Goal: Transaction & Acquisition: Purchase product/service

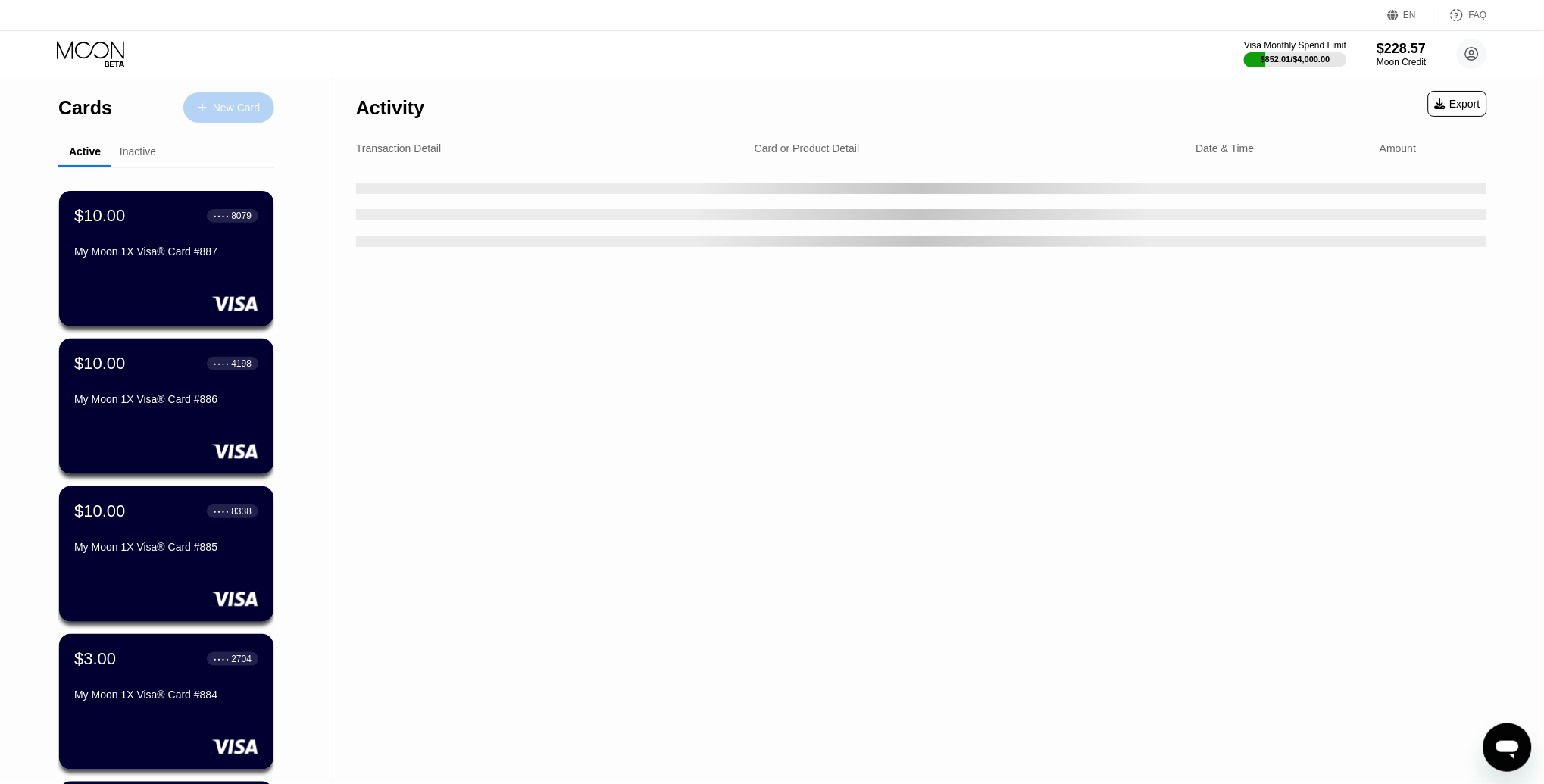
click at [207, 106] on div at bounding box center [210, 108] width 6 height 13
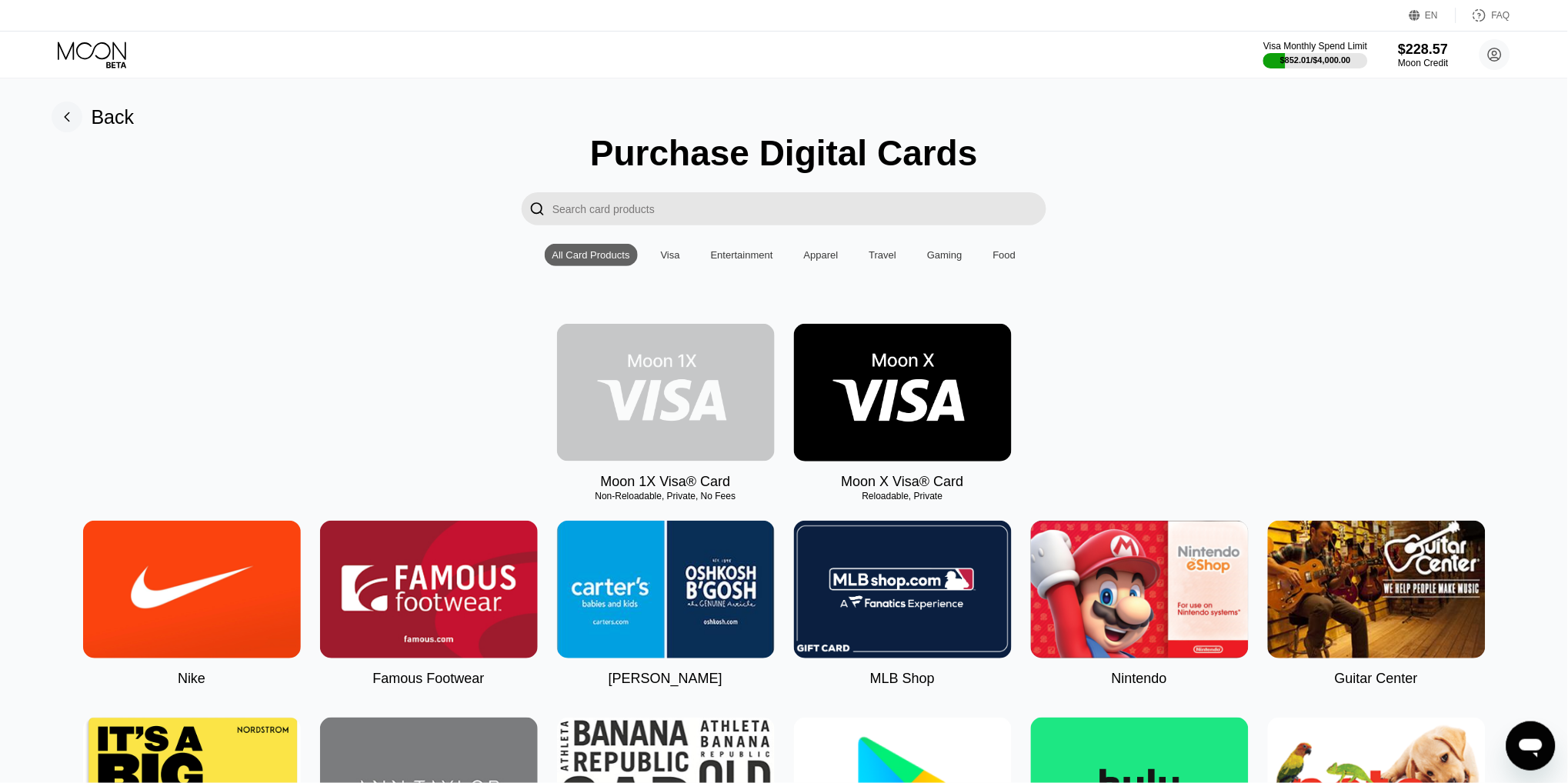
click at [710, 374] on img at bounding box center [666, 392] width 218 height 138
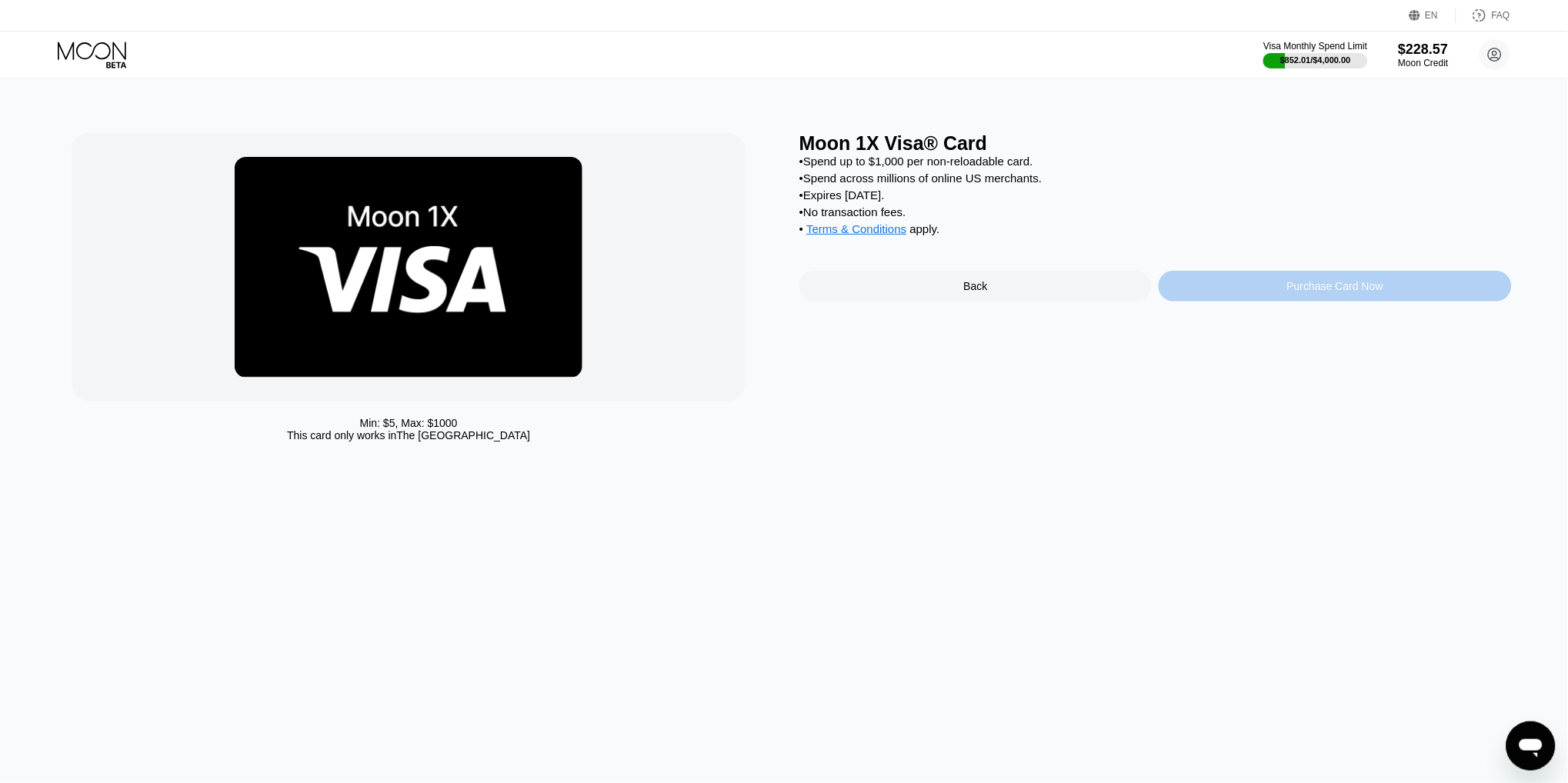
click at [1336, 271] on div "Purchase Card Now" at bounding box center [1335, 287] width 352 height 31
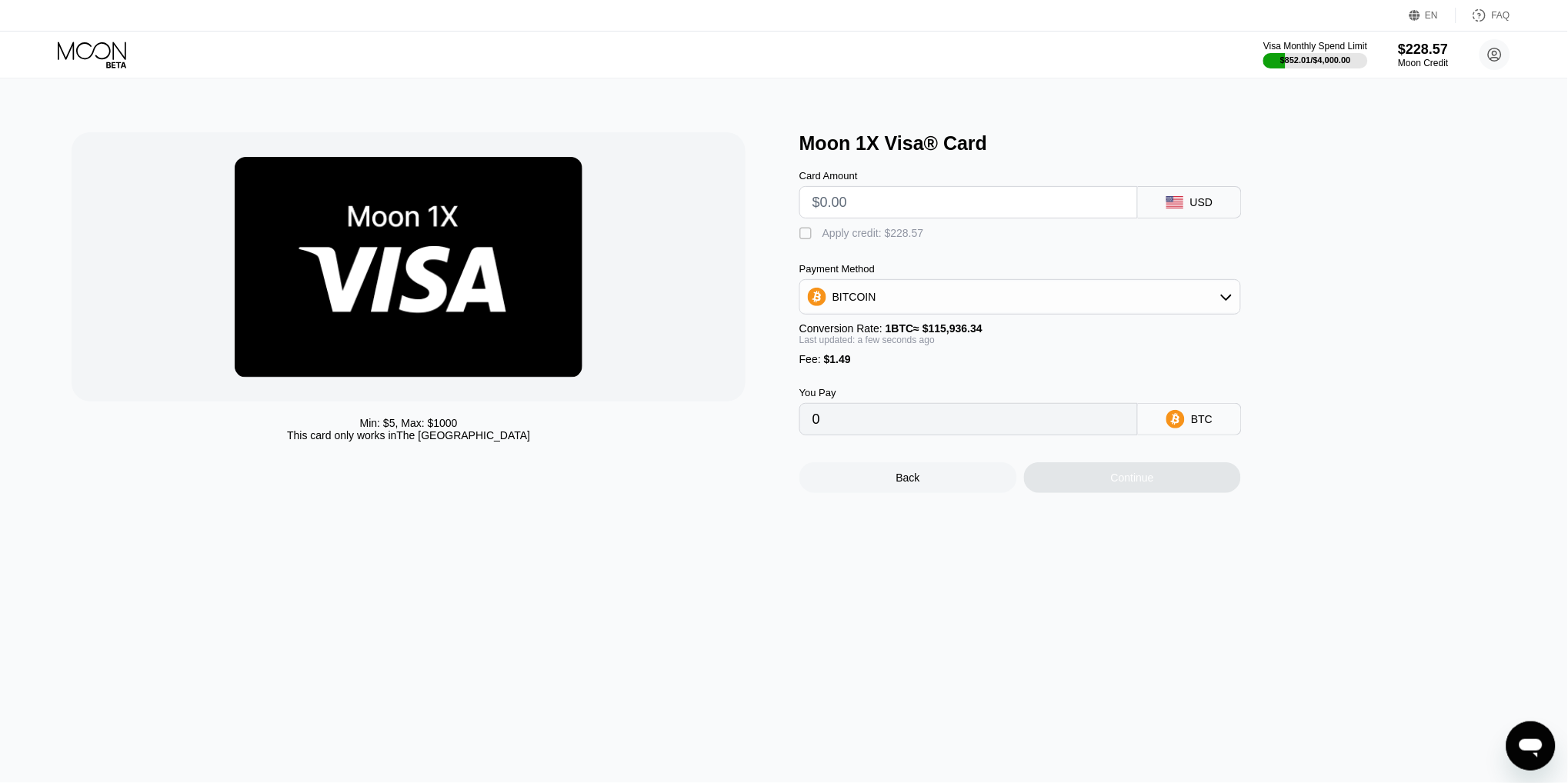
click at [837, 207] on input "text" at bounding box center [968, 202] width 312 height 31
type input "$10"
type input "0.00009911"
type input "$10"
click at [863, 234] on div "Apply credit: $11.49" at bounding box center [870, 233] width 95 height 12
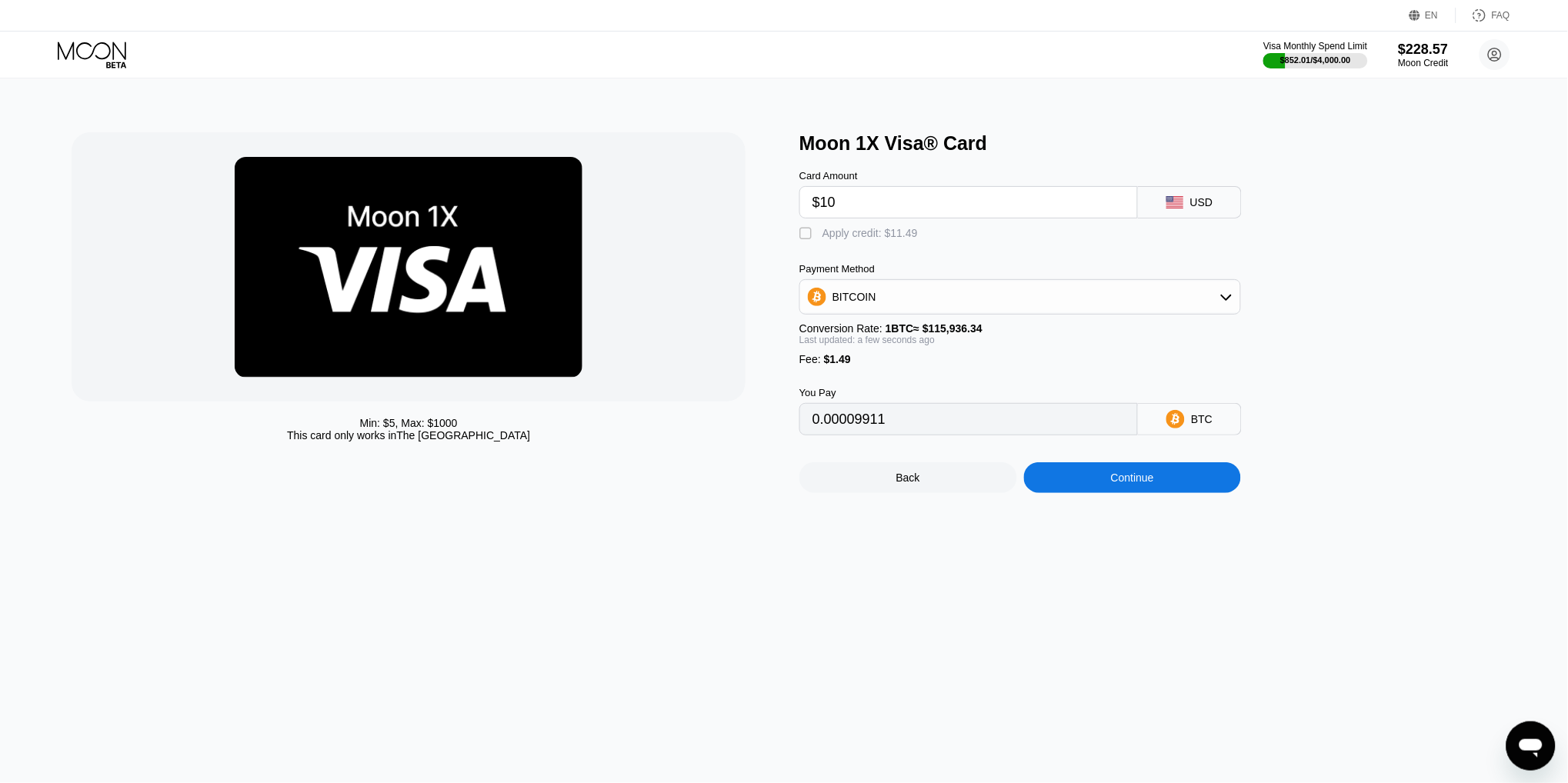
type input "0"
click at [1117, 468] on div "Continue" at bounding box center [1133, 477] width 218 height 31
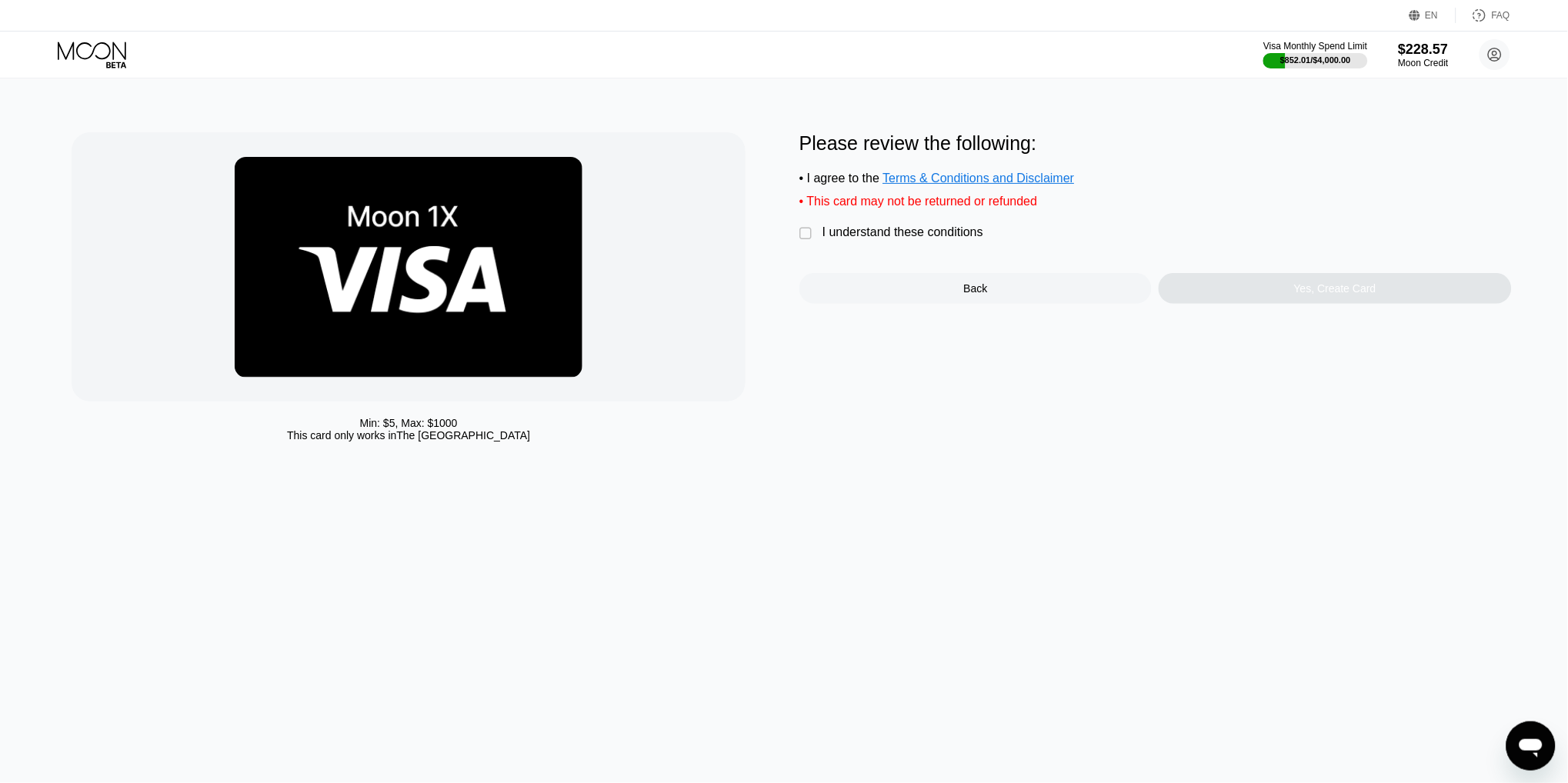
click at [820, 225] on div " I understand these conditions" at bounding box center [895, 233] width 192 height 16
click at [1229, 292] on div "Yes, Create Card" at bounding box center [1335, 288] width 352 height 31
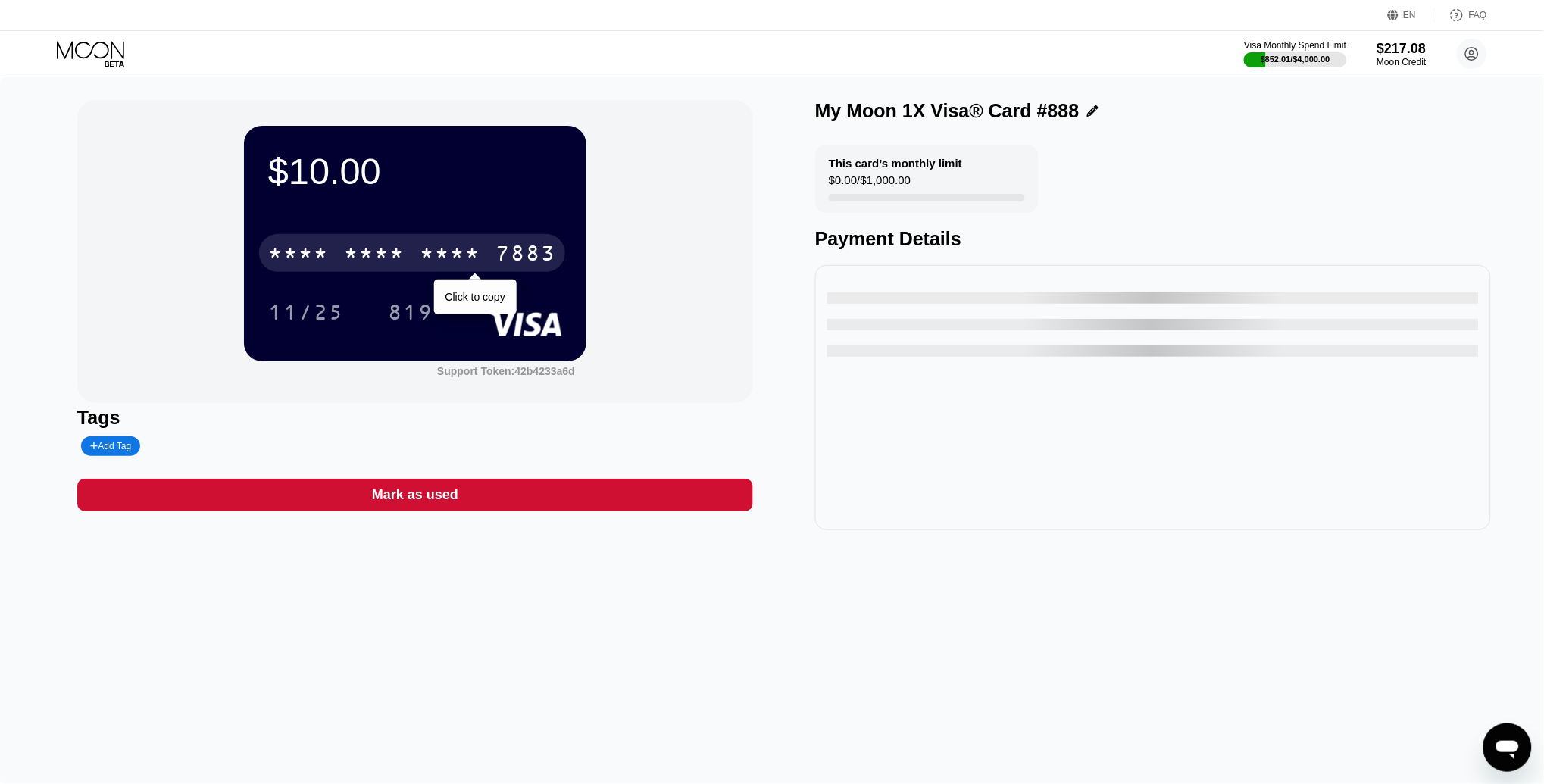
click at [429, 260] on div "* * * *" at bounding box center [449, 255] width 61 height 24
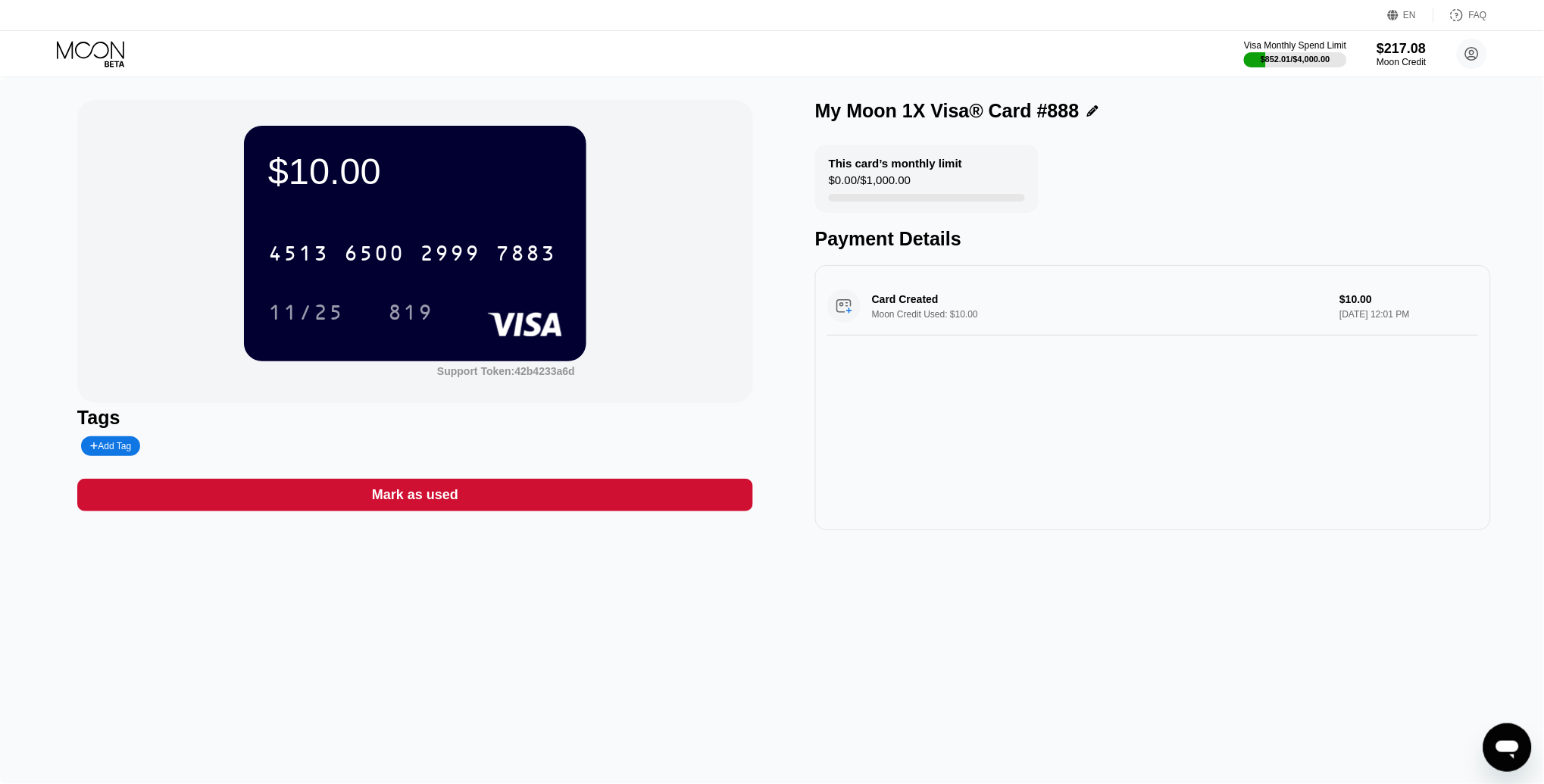
click at [99, 44] on icon at bounding box center [91, 54] width 70 height 27
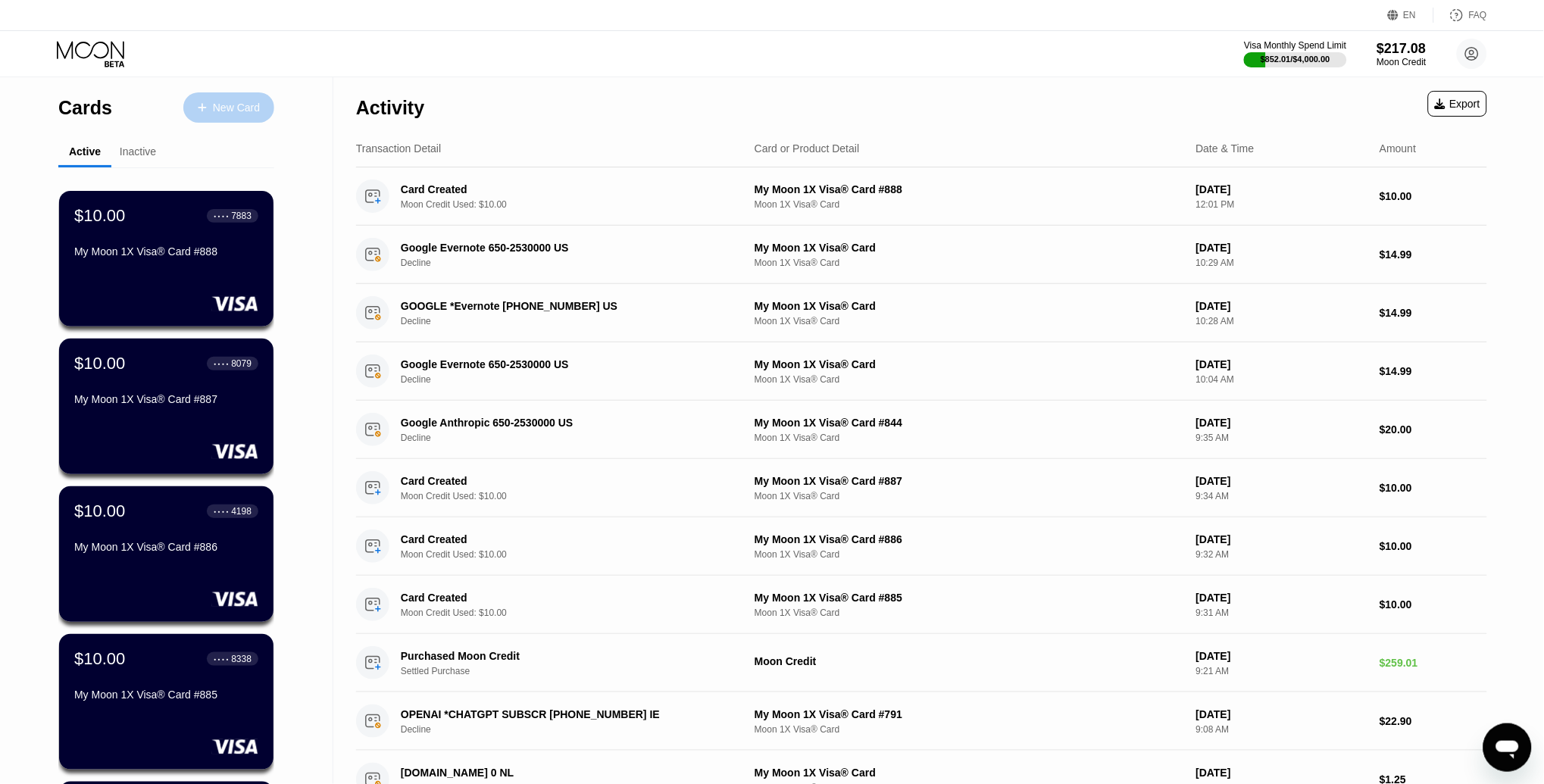
click at [208, 110] on div at bounding box center [210, 108] width 6 height 13
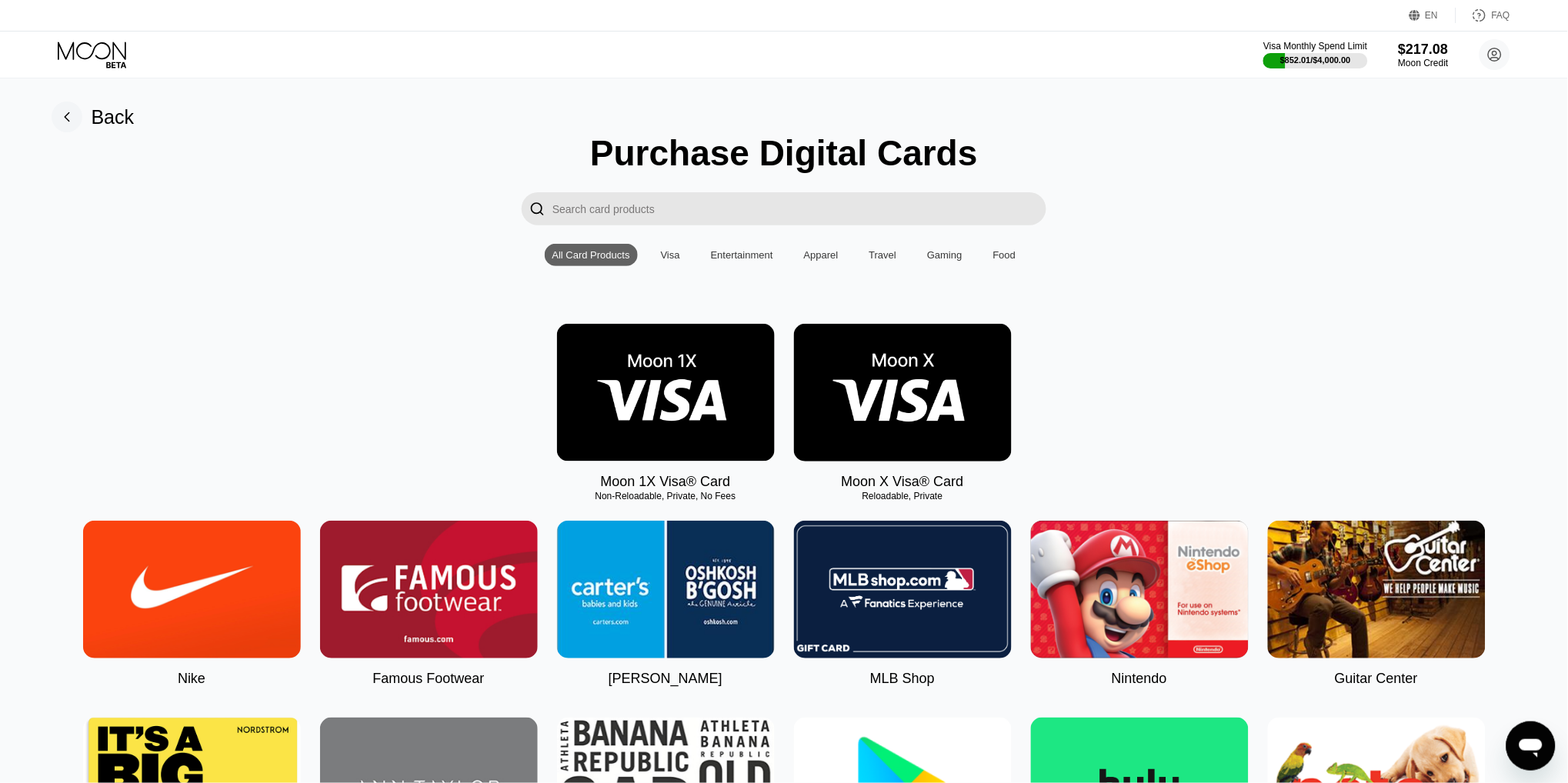
click at [637, 379] on img at bounding box center [666, 392] width 218 height 138
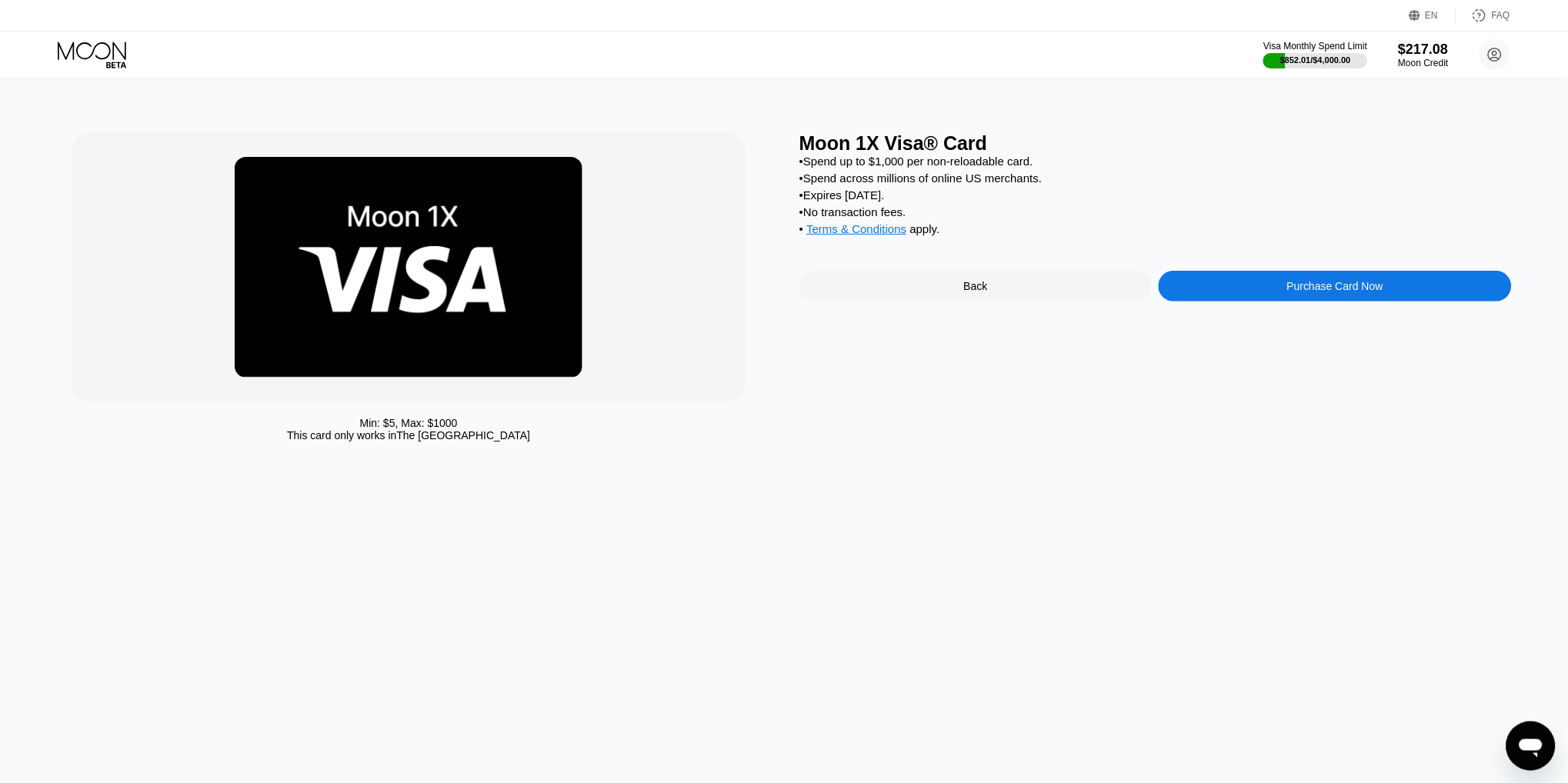
click at [1271, 280] on div "Purchase Card Now" at bounding box center [1335, 287] width 352 height 31
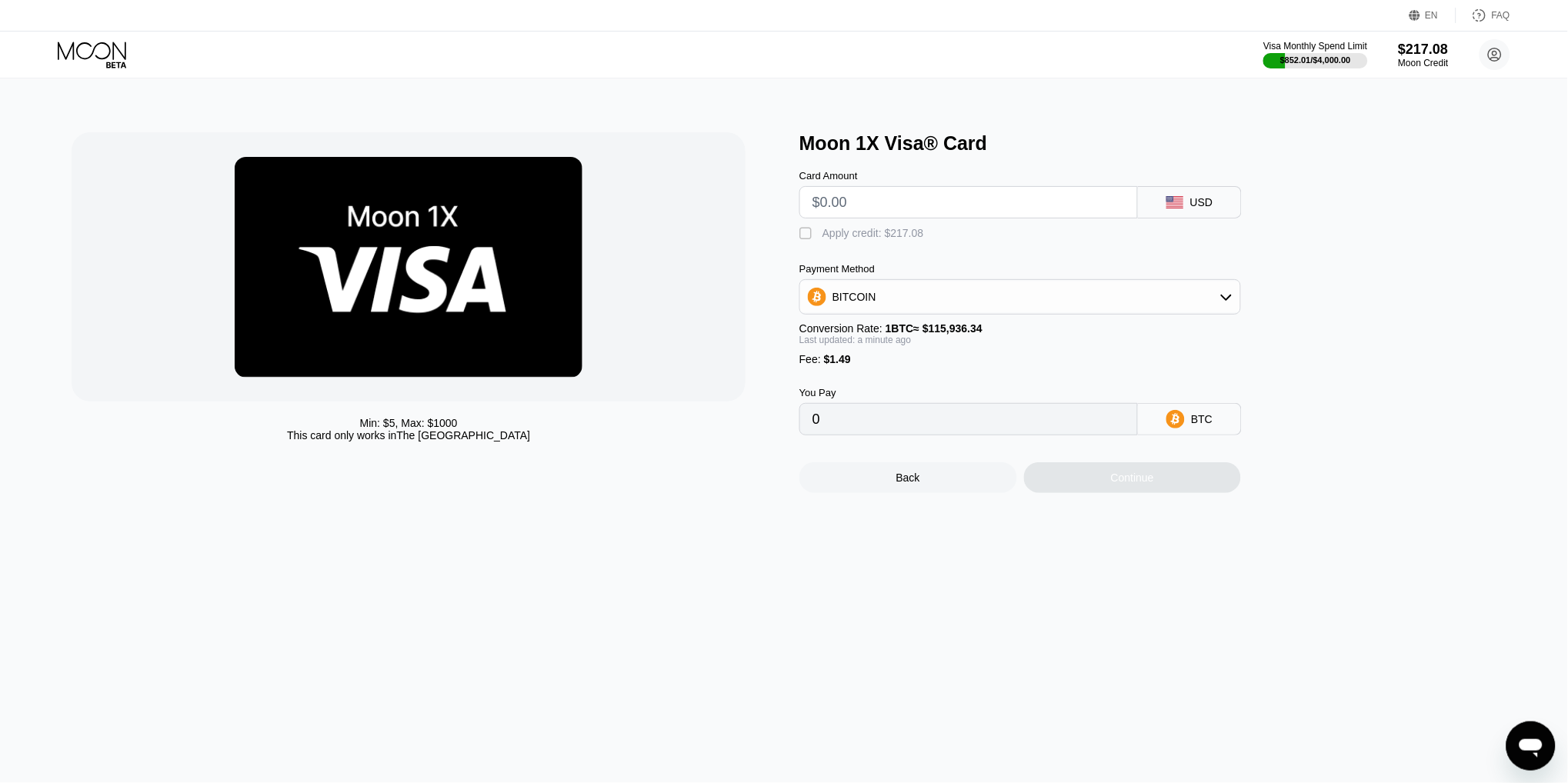
click at [840, 200] on input "text" at bounding box center [968, 202] width 312 height 31
type input "$1"
type input "0.00002148"
type input "$10"
type input "0.00009911"
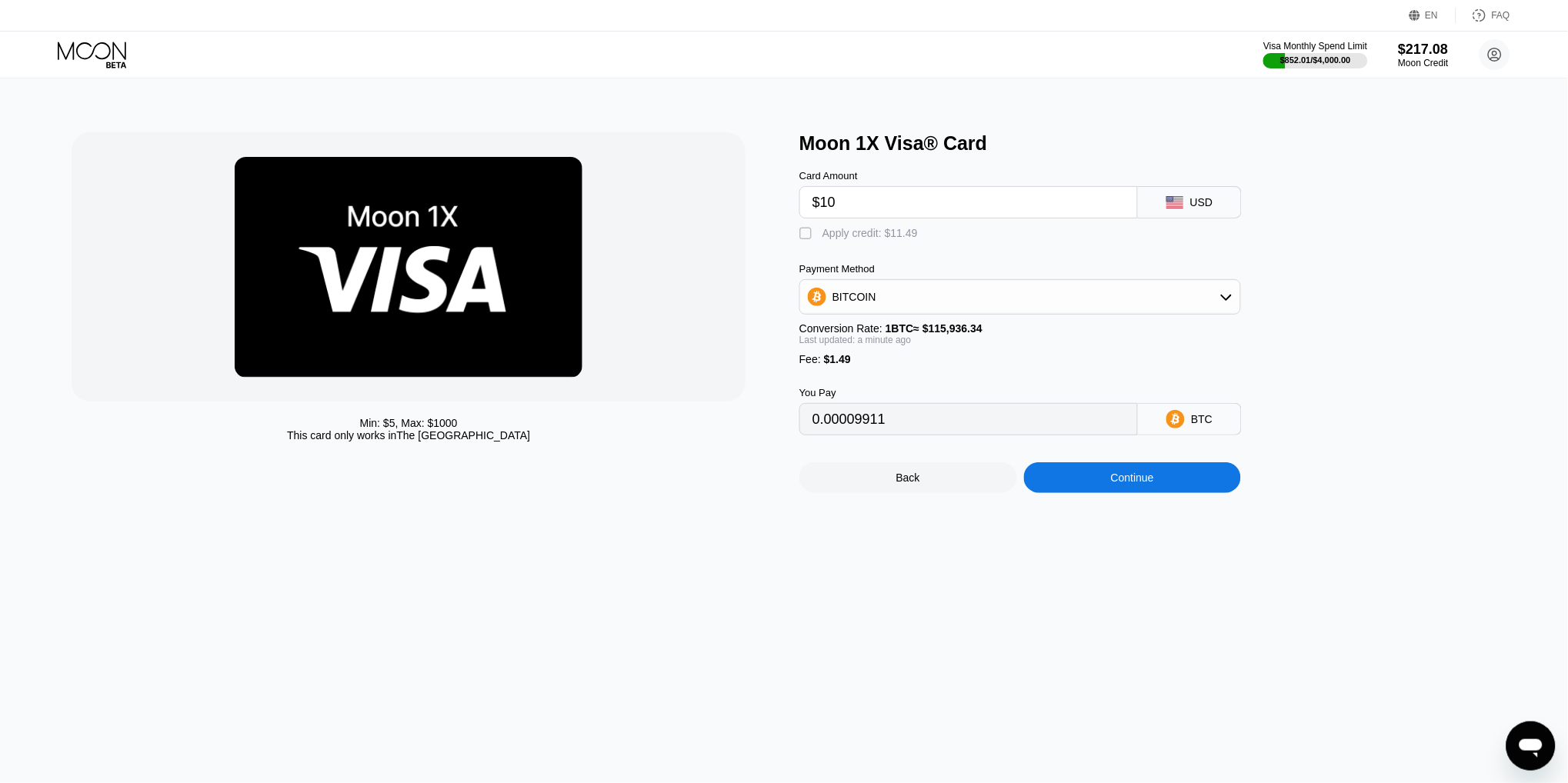
type input "$10"
click at [878, 232] on div "Apply credit: $11.49" at bounding box center [870, 233] width 95 height 12
type input "0"
click at [1123, 473] on div "Continue" at bounding box center [1132, 477] width 43 height 12
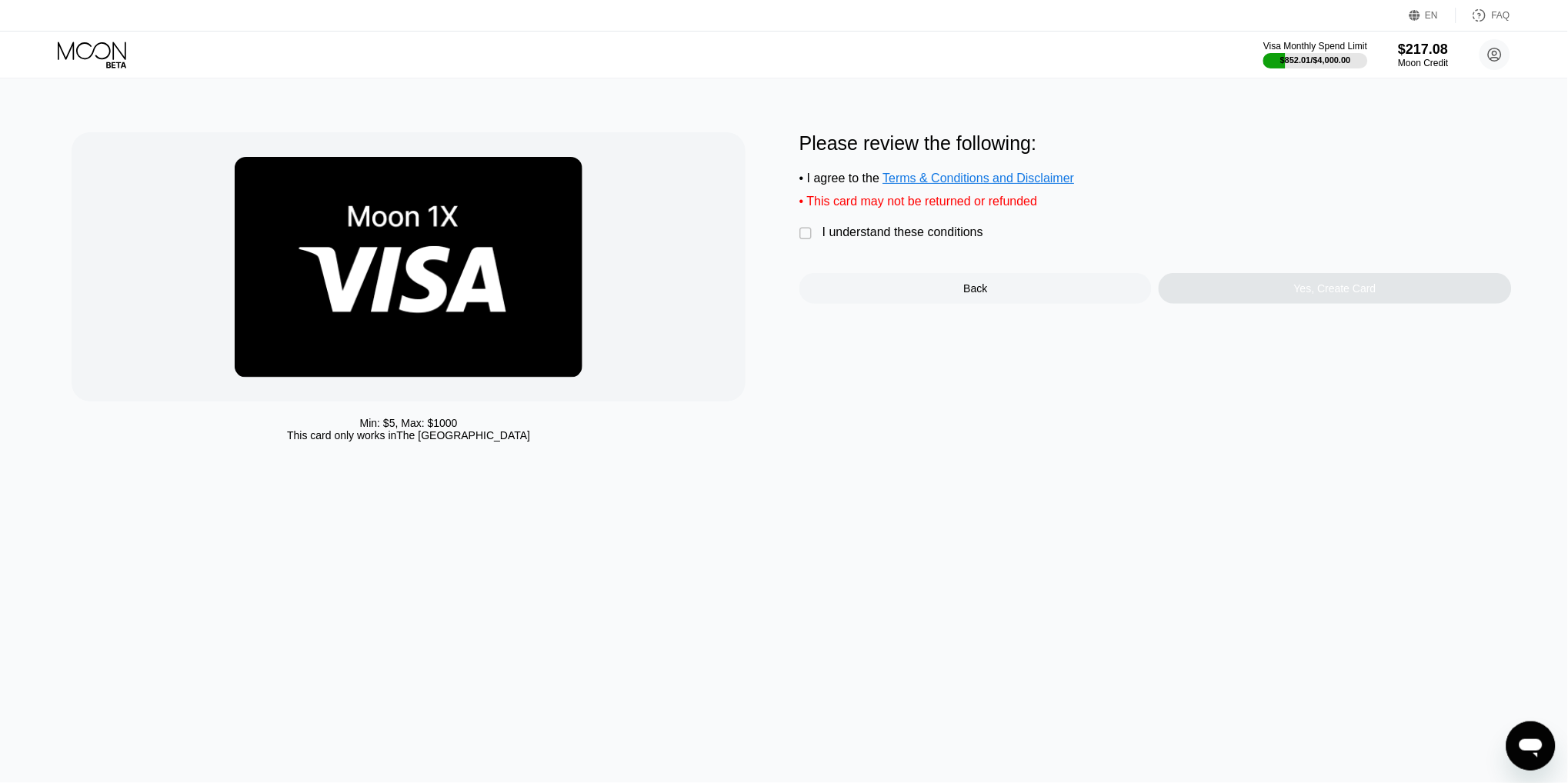
click at [886, 225] on div "I understand these conditions" at bounding box center [903, 232] width 161 height 14
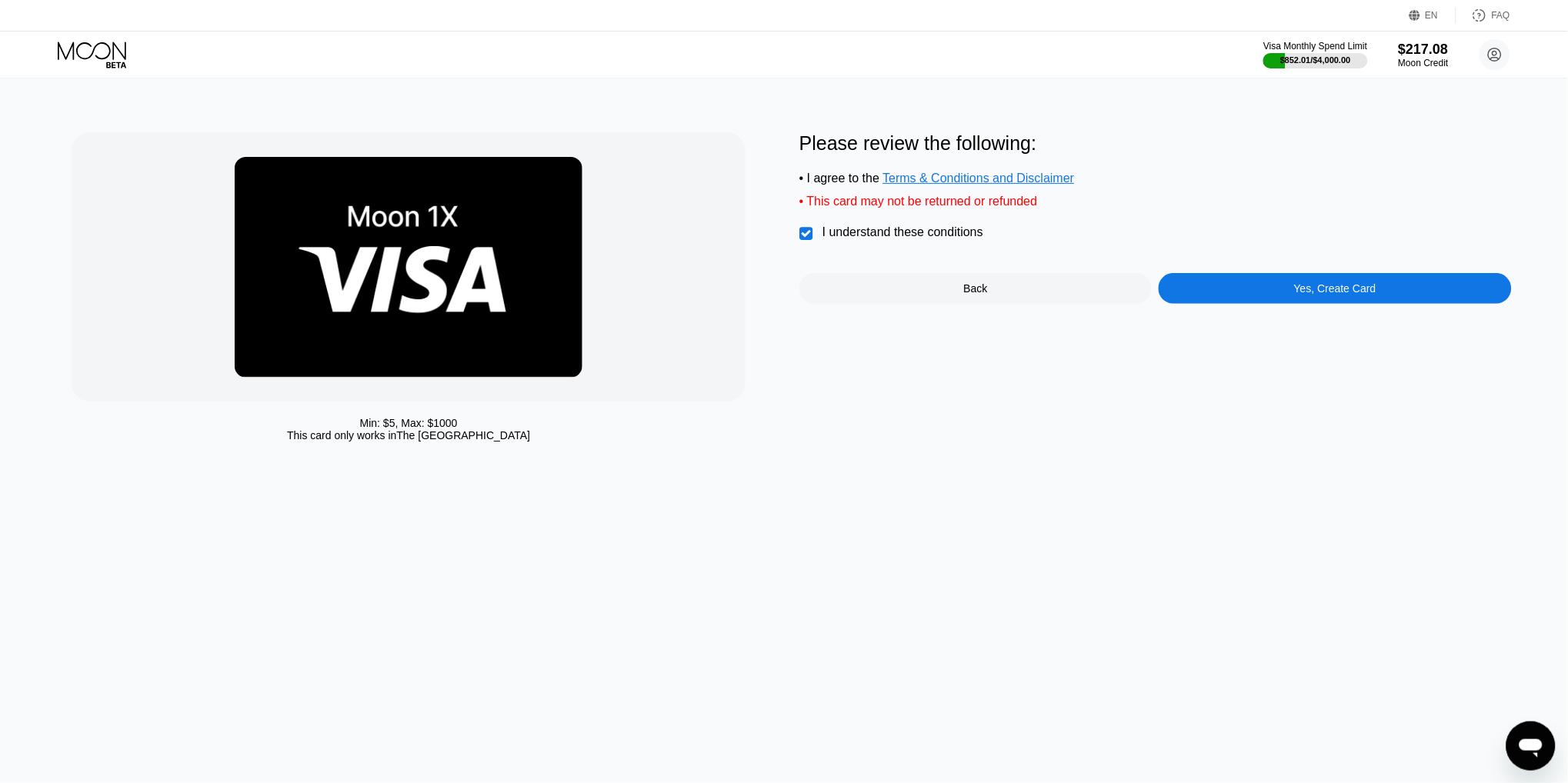
click at [1307, 296] on div "Yes, Create Card" at bounding box center [1335, 288] width 352 height 31
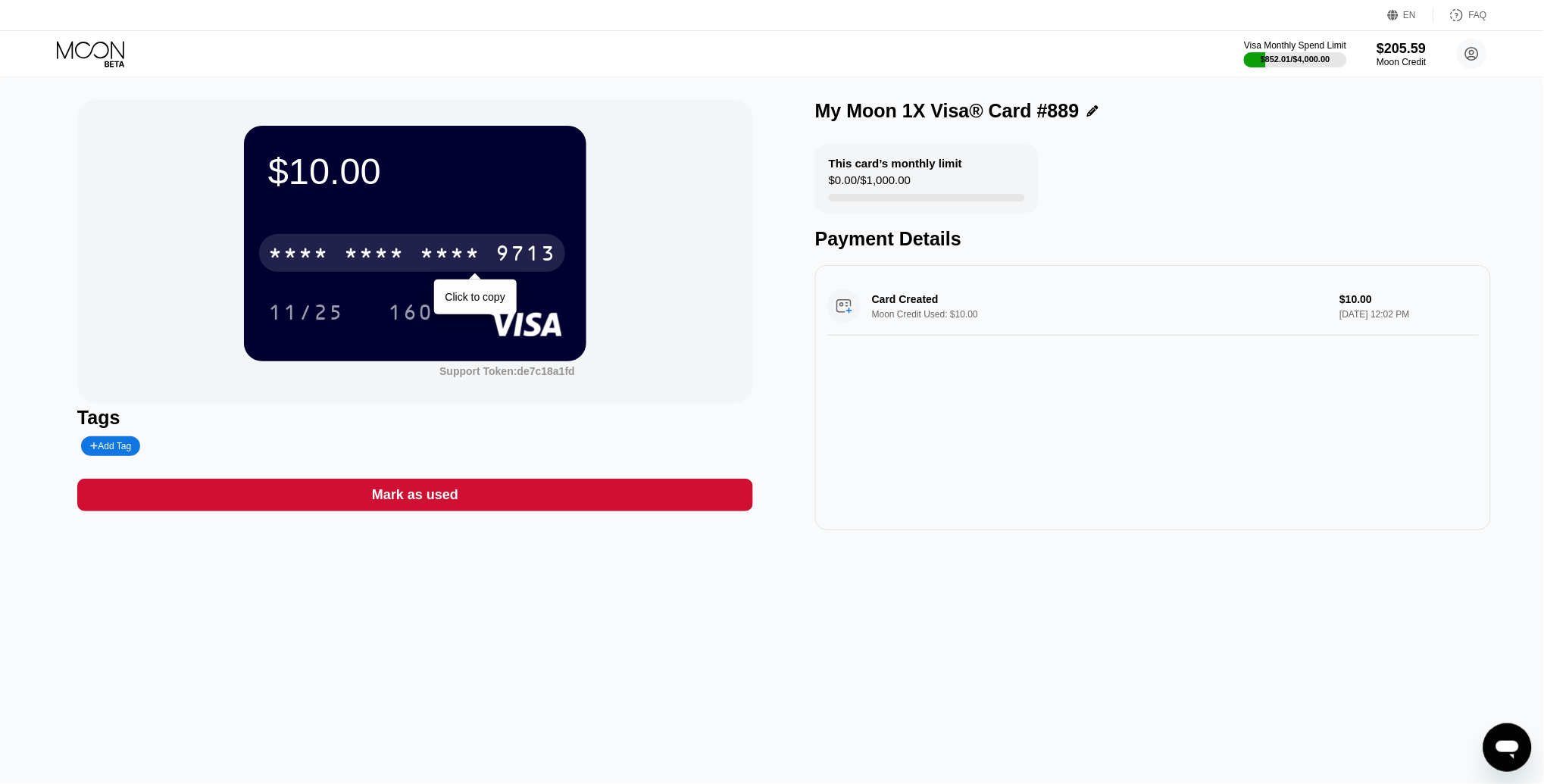
click at [504, 252] on div "9713" at bounding box center [525, 255] width 61 height 24
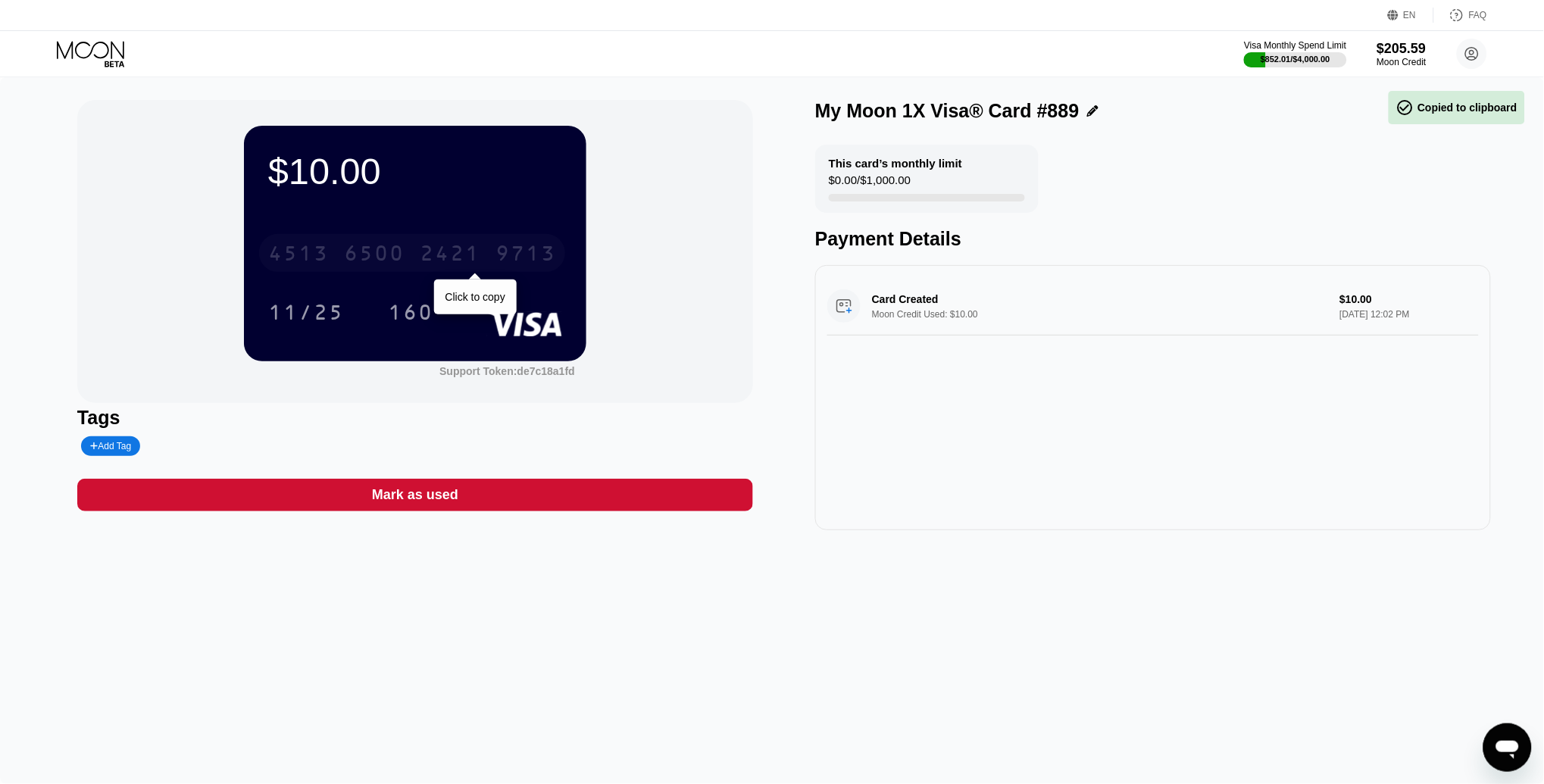
click at [504, 252] on div "9713" at bounding box center [525, 255] width 61 height 24
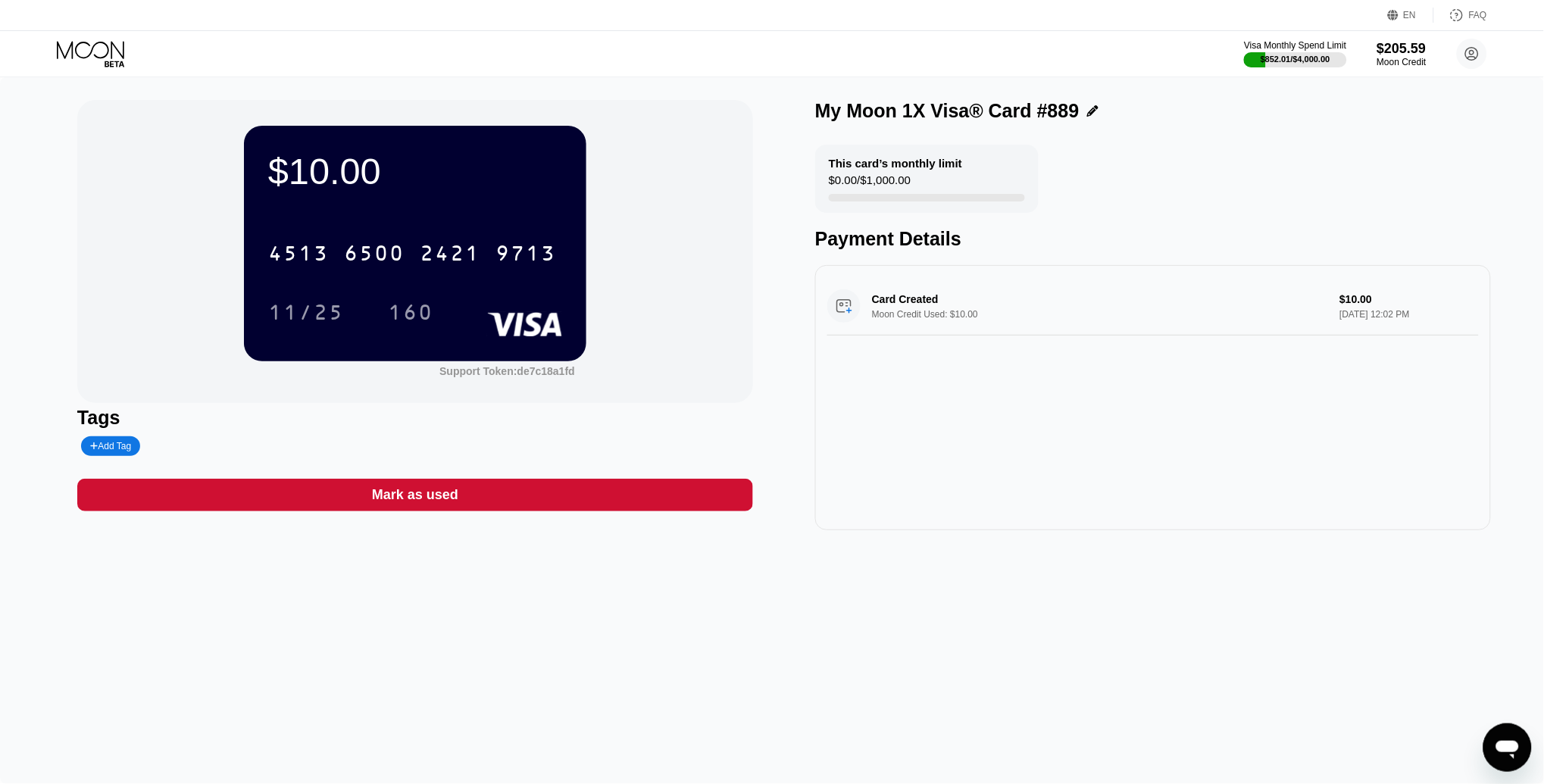
click at [70, 51] on icon at bounding box center [91, 54] width 70 height 27
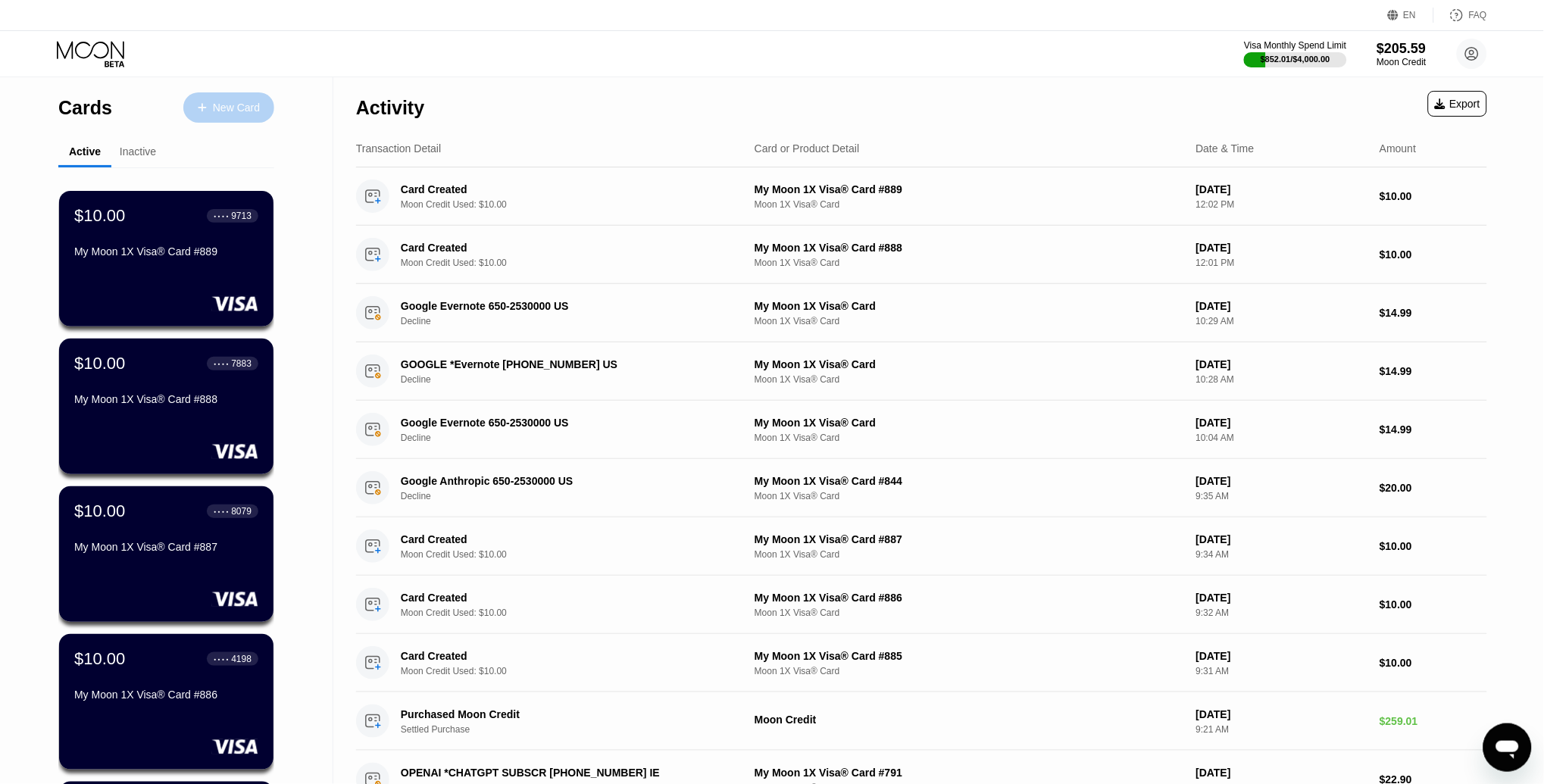
click at [211, 110] on div at bounding box center [210, 108] width 6 height 13
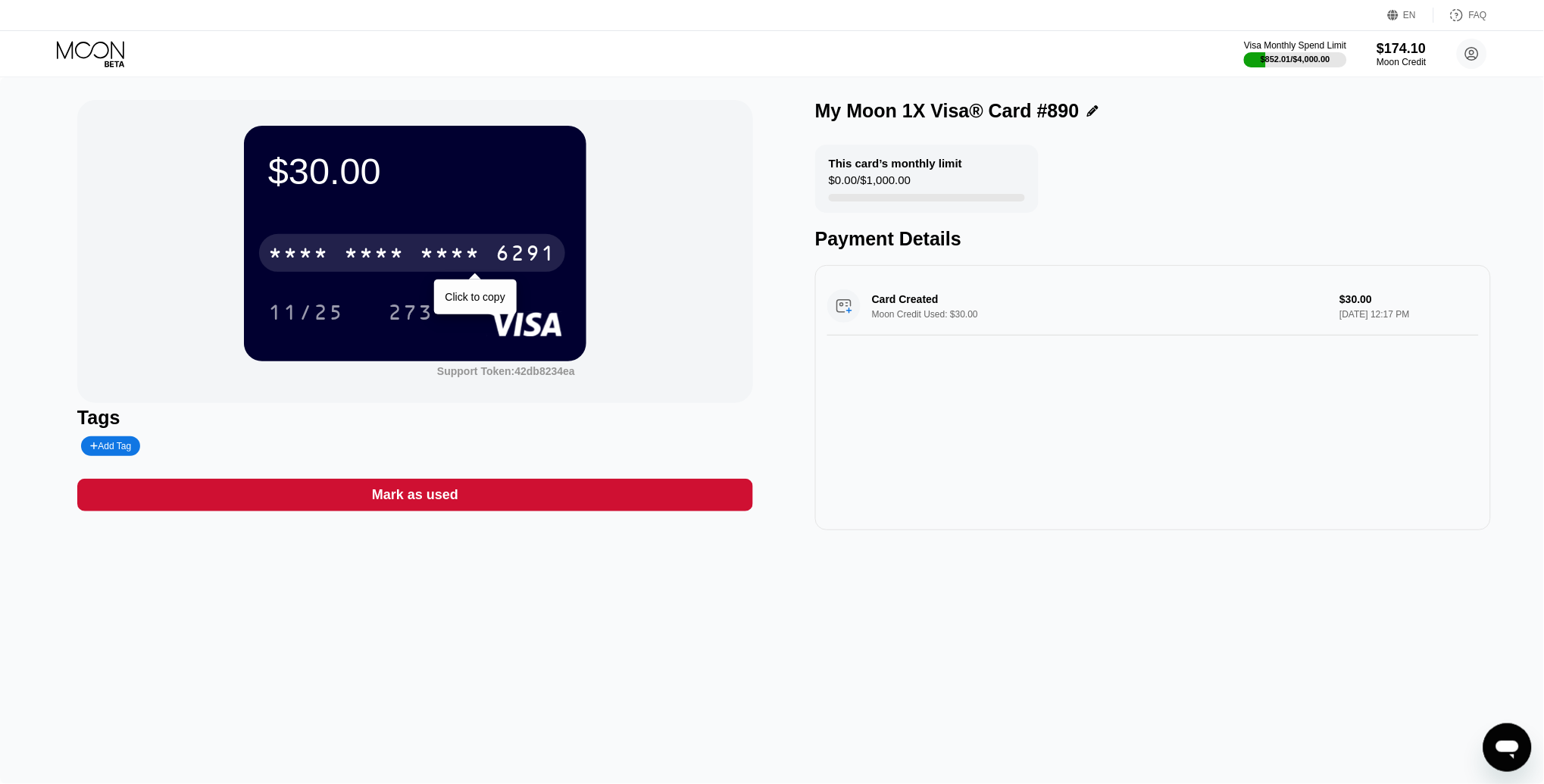
click at [369, 252] on div "* * * *" at bounding box center [373, 255] width 61 height 24
